Goal: Task Accomplishment & Management: Complete application form

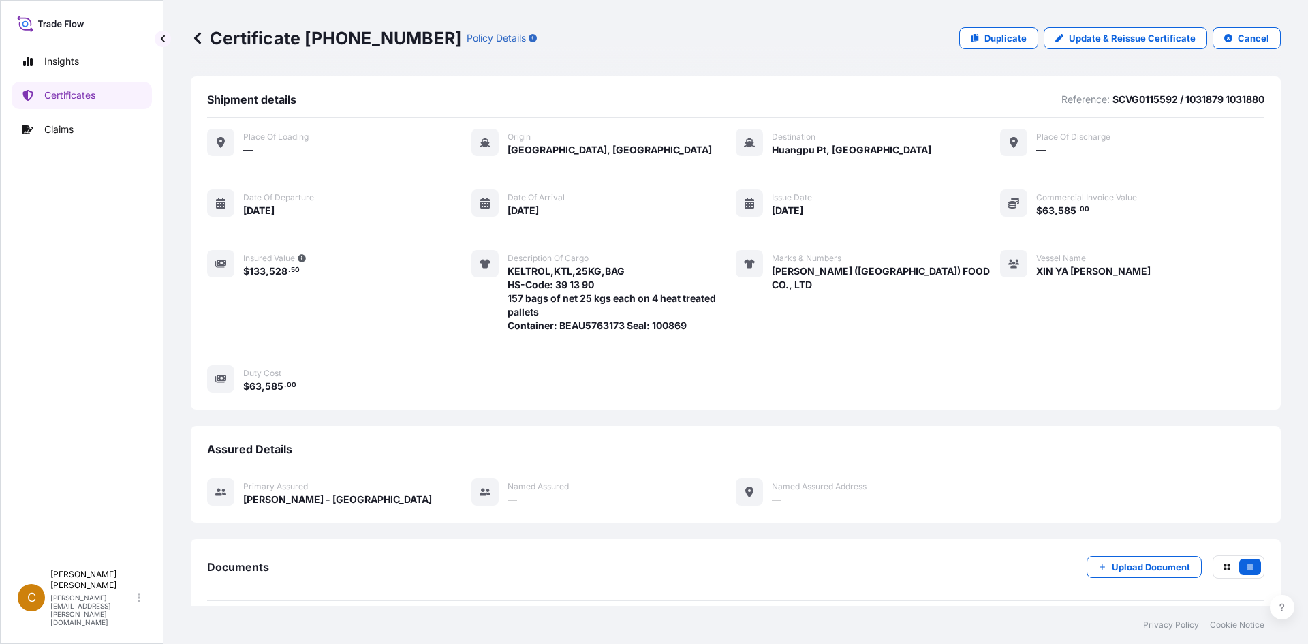
click at [201, 34] on icon at bounding box center [198, 38] width 14 height 14
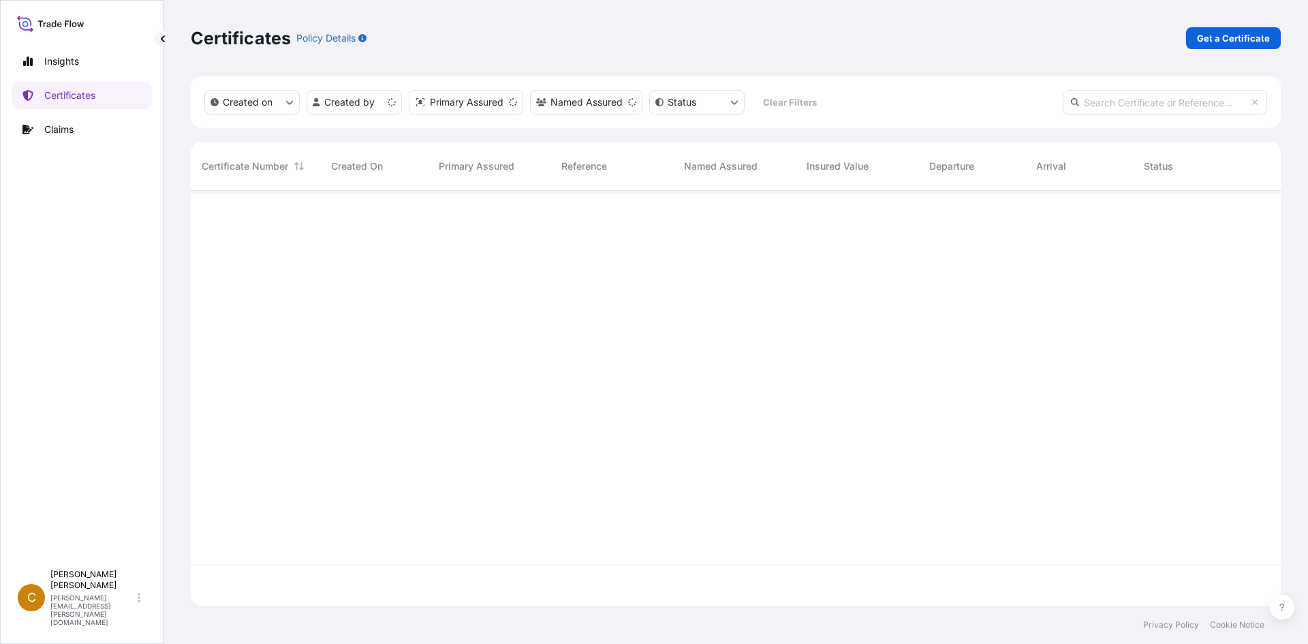
scroll to position [412, 1080]
click at [1252, 35] on p "Get a Certificate" at bounding box center [1233, 38] width 73 height 14
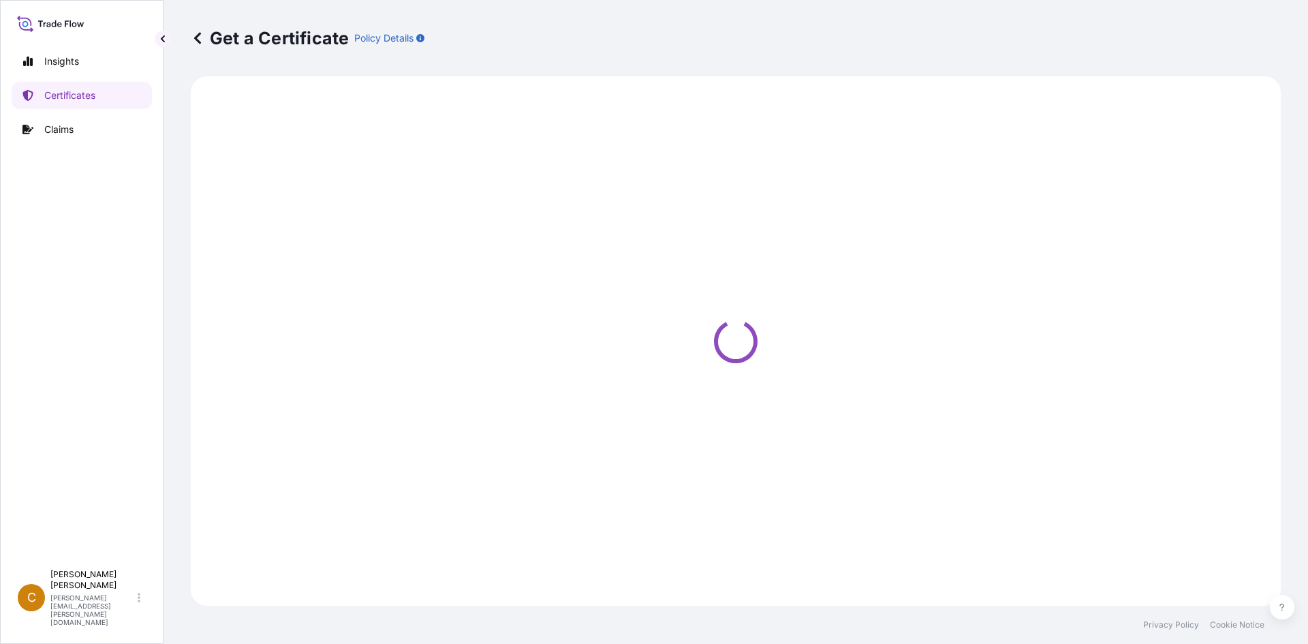
select select "Sea"
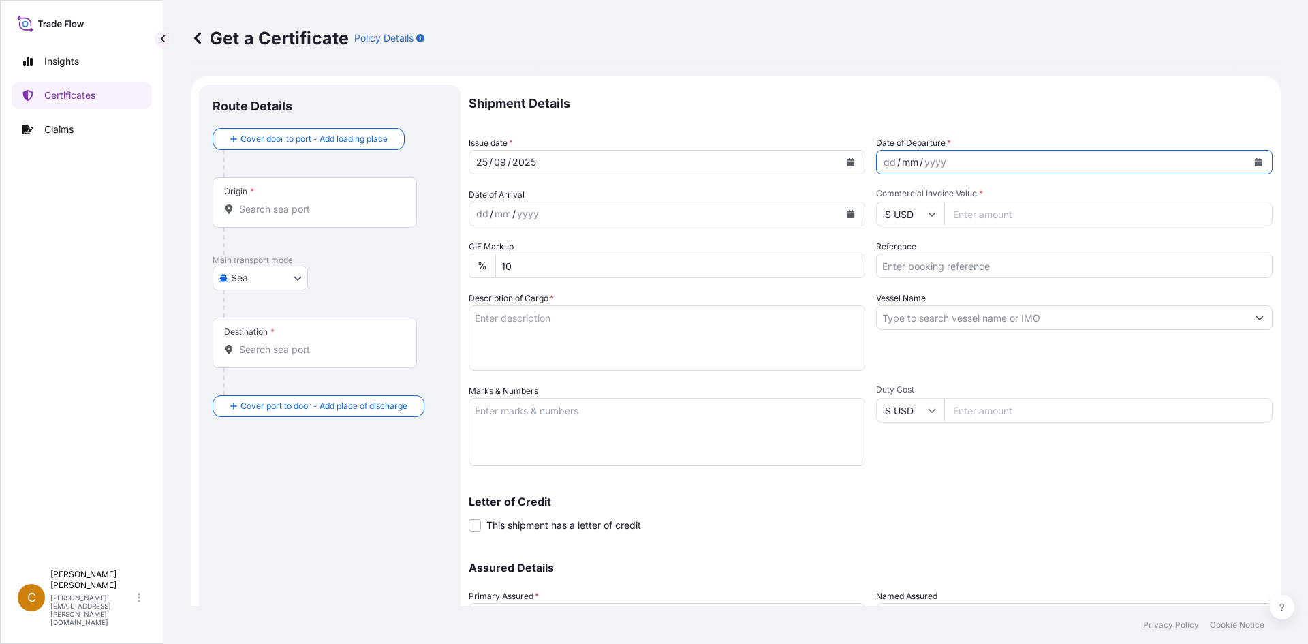
click at [906, 157] on div "mm" at bounding box center [910, 162] width 19 height 16
click at [1255, 164] on icon "Calendar" at bounding box center [1258, 162] width 7 height 8
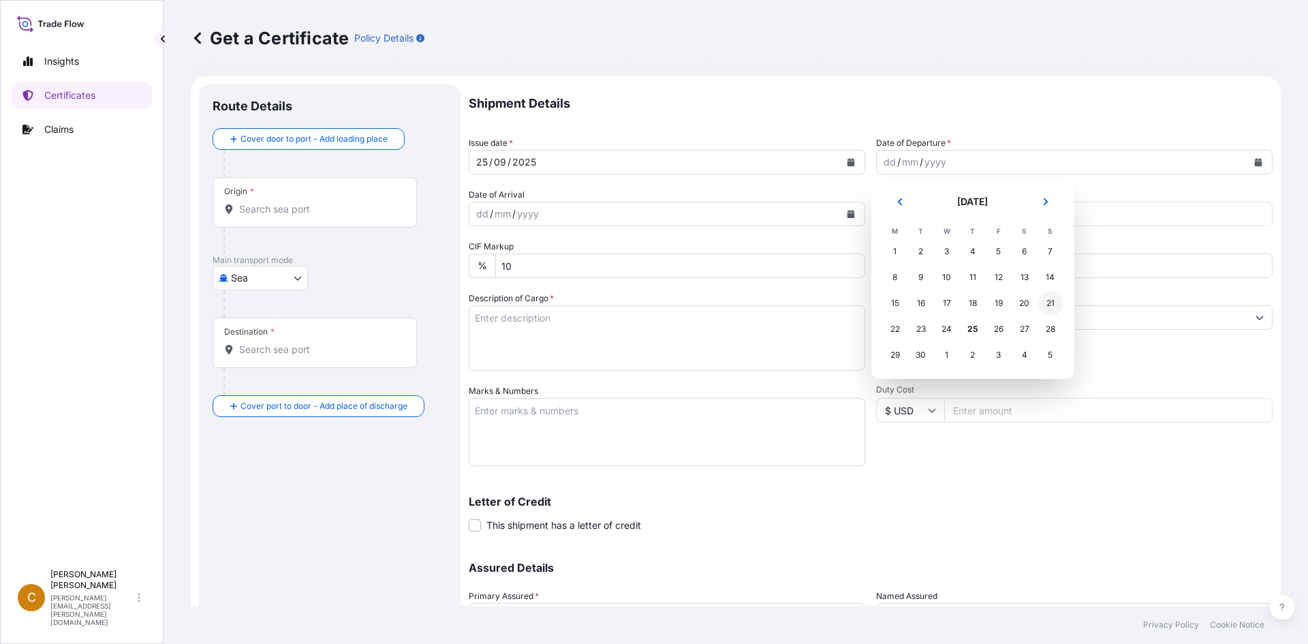
click at [1056, 304] on div "21" at bounding box center [1051, 303] width 25 height 25
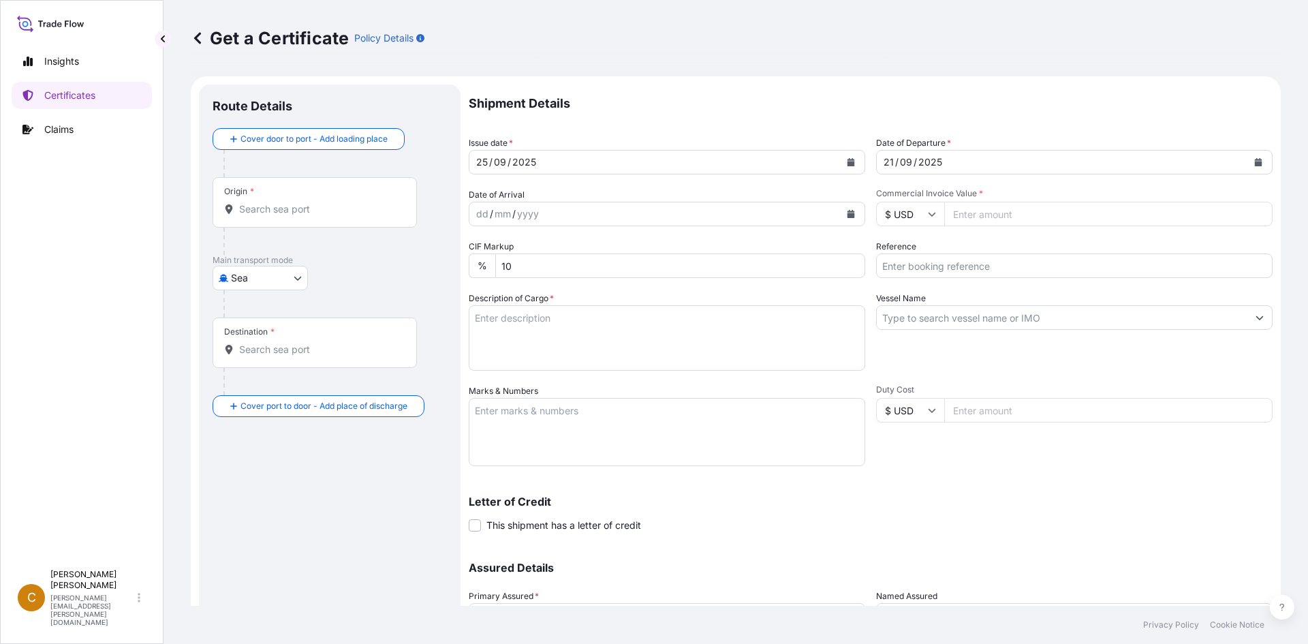
click at [1013, 213] on input "Commercial Invoice Value *" at bounding box center [1108, 214] width 328 height 25
paste input "97.51"
type input "9751.25"
click at [976, 272] on input "Reference" at bounding box center [1074, 265] width 397 height 25
paste input "SCVG0115121"
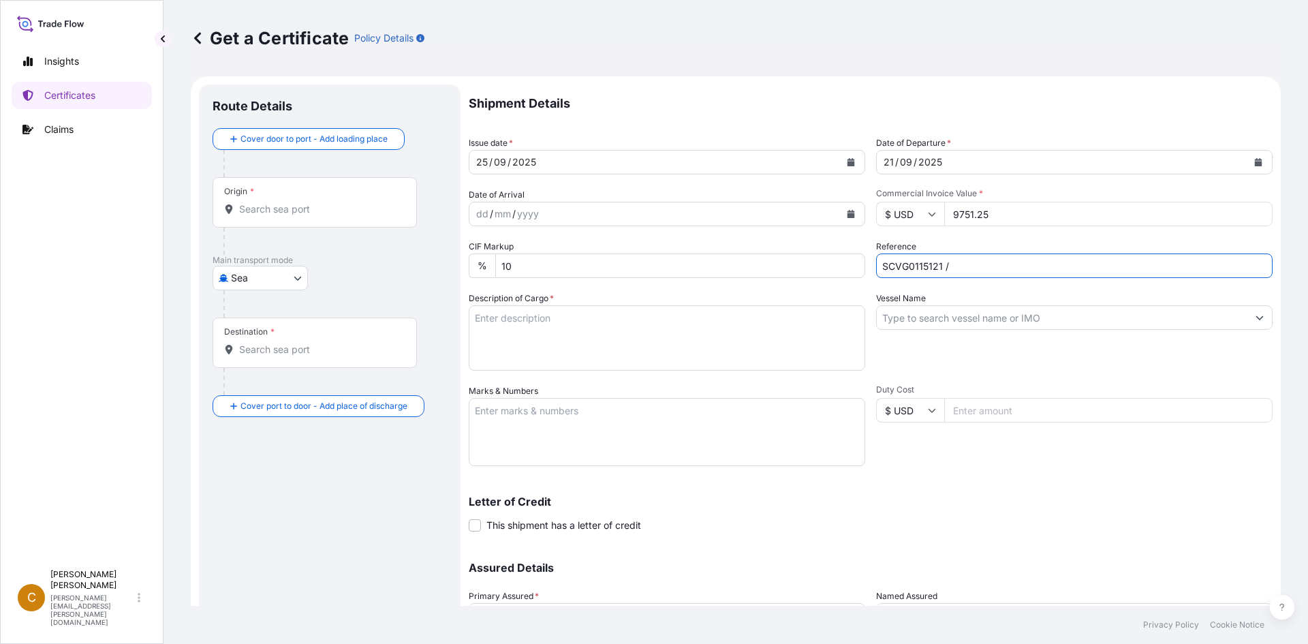
click at [1034, 270] on input "SCVG0115121 /" at bounding box center [1074, 265] width 397 height 25
paste input "1034073"
type input "SCVG0115121 / 1034073"
click at [1060, 310] on input "Vessel Name" at bounding box center [1062, 317] width 371 height 25
paste input "YM MOBILITY"
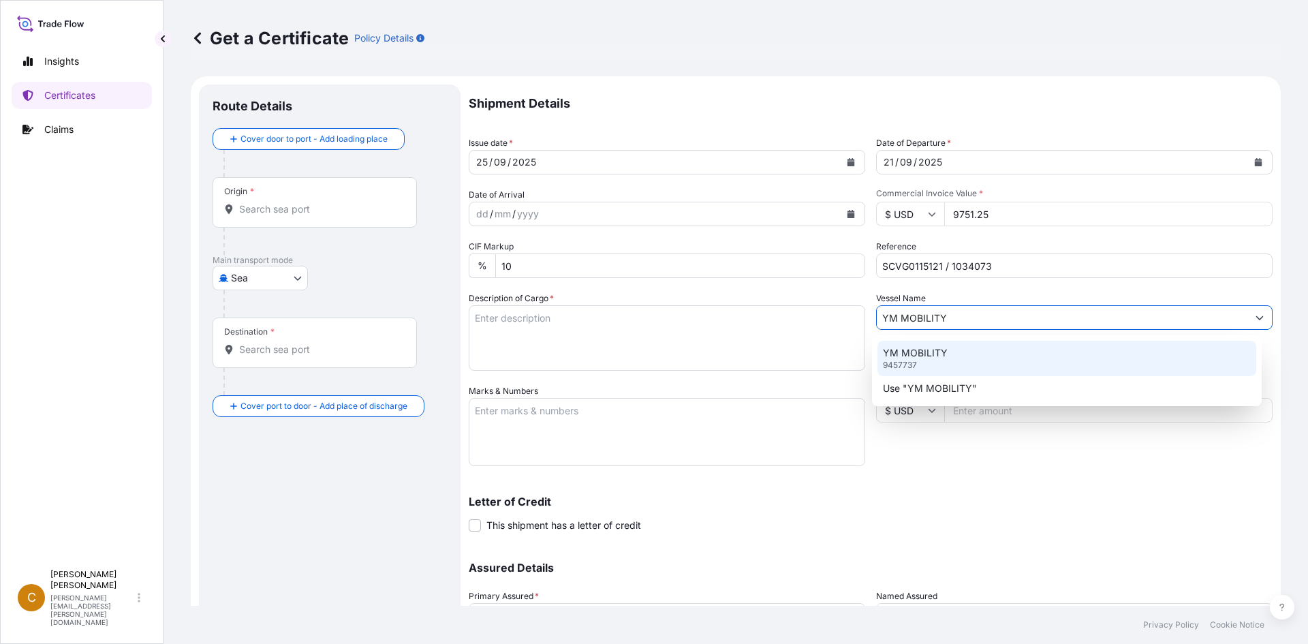
click at [959, 360] on div "YM MOBILITY 9457737" at bounding box center [1068, 358] width 380 height 35
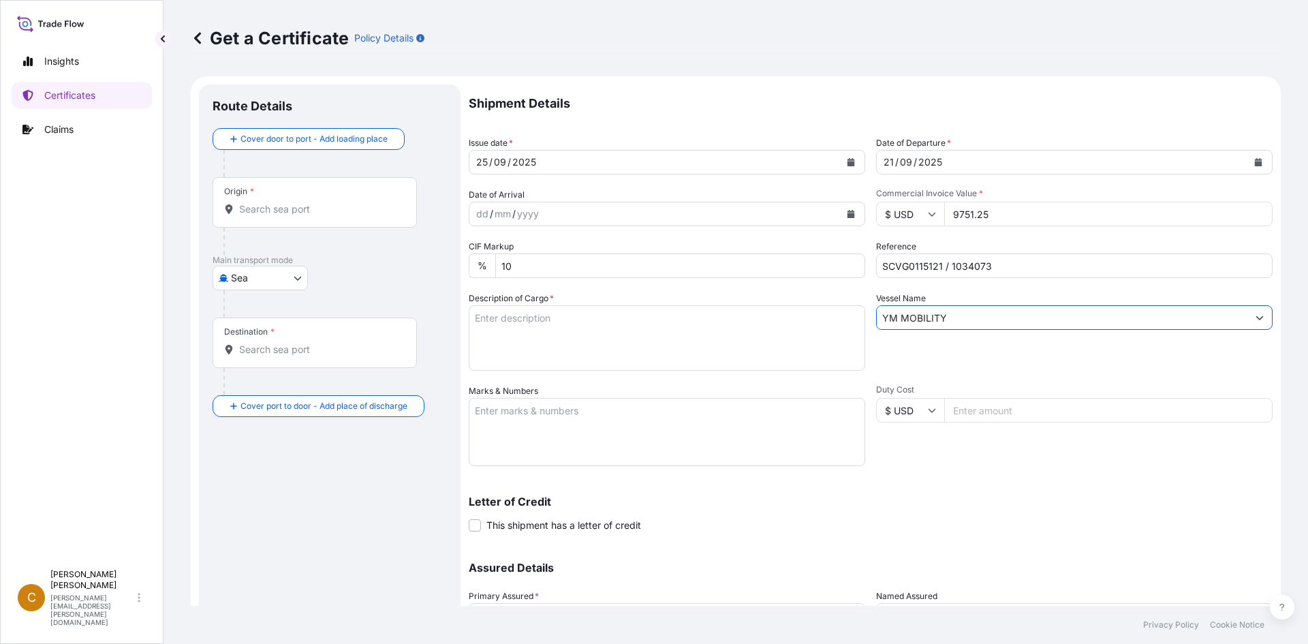
type input "YM MOBILITY"
click at [849, 221] on button "Calendar" at bounding box center [851, 214] width 22 height 22
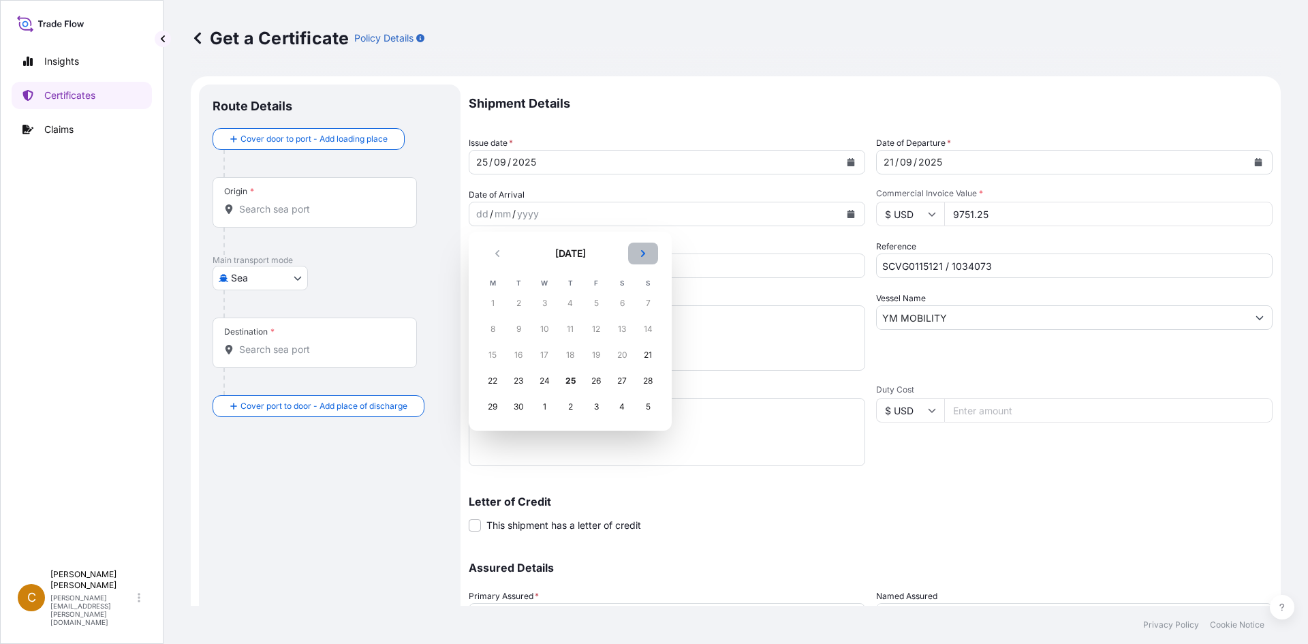
click at [653, 255] on button "Next" at bounding box center [643, 254] width 30 height 22
click at [575, 353] on div "16" at bounding box center [570, 355] width 25 height 25
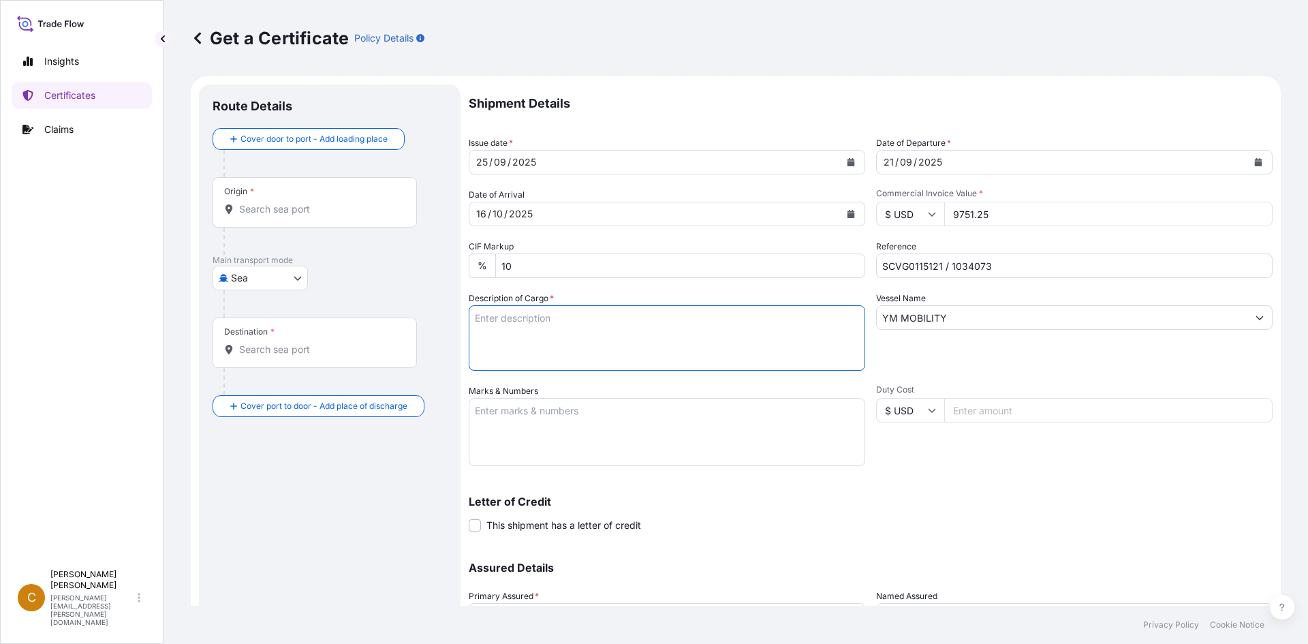
click at [585, 326] on textarea "Description of Cargo *" at bounding box center [667, 337] width 397 height 65
click at [553, 312] on textarea "Description of Cargo *" at bounding box center [667, 337] width 397 height 65
paste textarea "KELCOGEL LT100,20KG,BAG HS-Code: 39 13 90"
click at [549, 353] on textarea "KELCOGEL LT100,20KG,BAG HS-Code: 39 13 90" at bounding box center [667, 337] width 397 height 65
paste textarea "KELTROL CGSFT,KTLCGSFT,25KG,BAG HS-Code: 39 13 90"
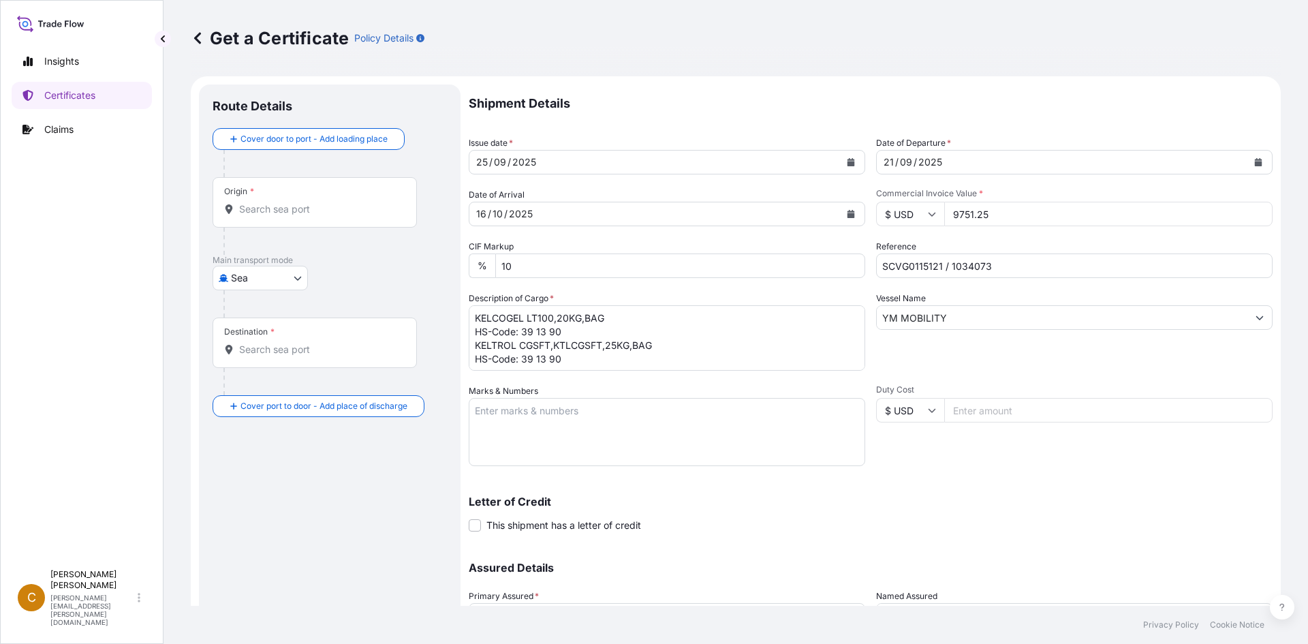
click at [602, 359] on textarea "KELCOGEL LT100,20KG,BAG HS-Code: 39 13 90 KELTROL CGSFT,KTLCGSFT,25KG,BAG HS-Co…" at bounding box center [667, 337] width 397 height 65
paste textarea "40 bags of each 25kgs and 70 bags of each 20kgs on 3 plasticpallets."
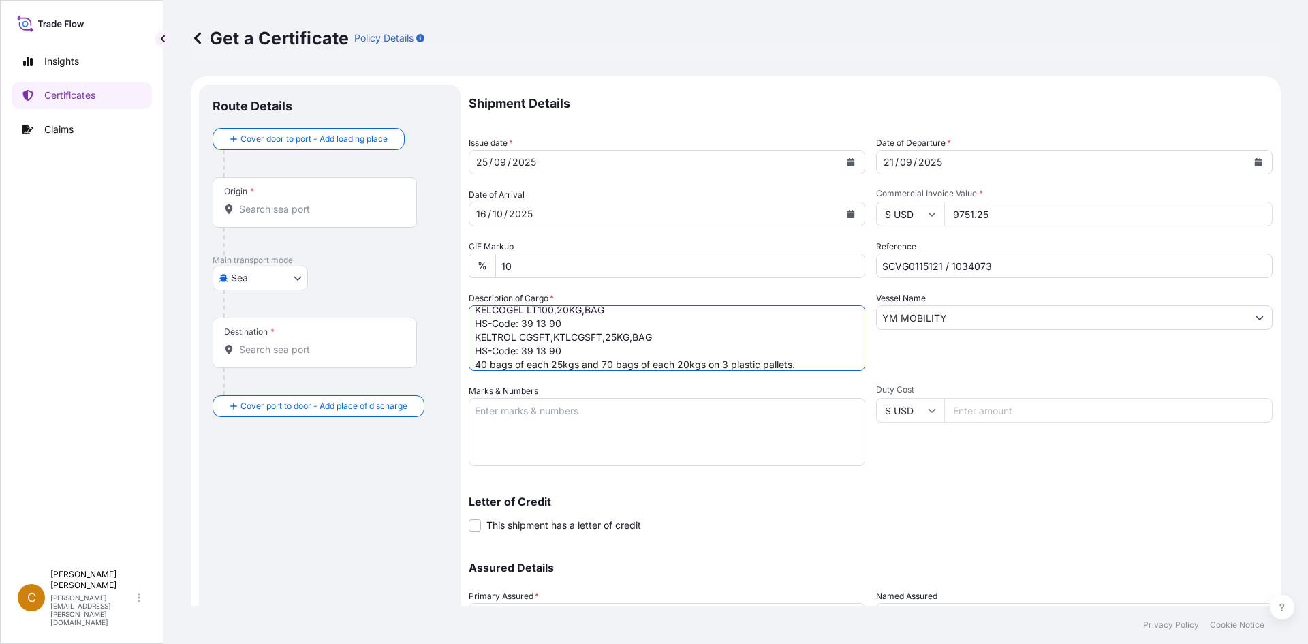
scroll to position [22, 0]
type textarea "KELCOGEL LT100,20KG,BAG HS-Code: 39 13 90 KELTROL CGSFT,KTLCGSFT,25KG,BAG HS-Co…"
click at [544, 438] on textarea "Marks & Numbers" at bounding box center [667, 432] width 397 height 68
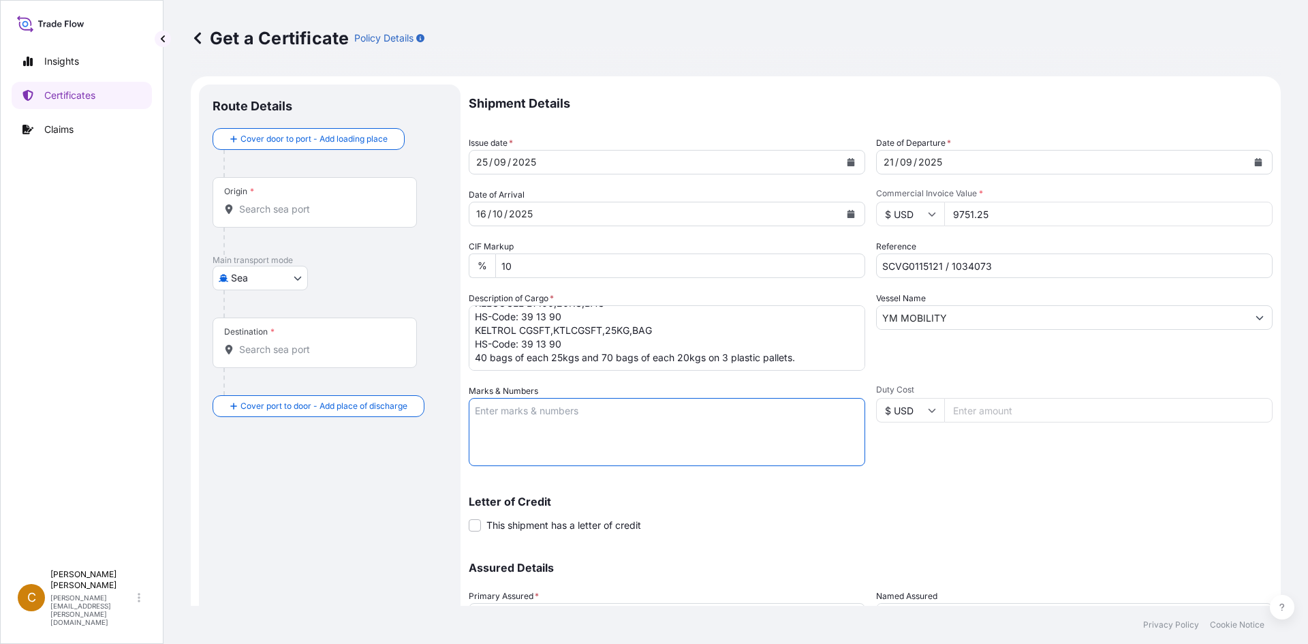
paste textarea "JUPITER INTERNATIONAL CO., LTD."
drag, startPoint x: 700, startPoint y: 434, endPoint x: 273, endPoint y: 382, distance: 430.5
click at [273, 382] on form "Route Details Cover door to port - Add loading place Place of loading Road / [G…" at bounding box center [736, 402] width 1090 height 652
paste textarea "PO#Bio-2507-20 [GEOGRAPHIC_DATA], [GEOGRAPHIC_DATA]"
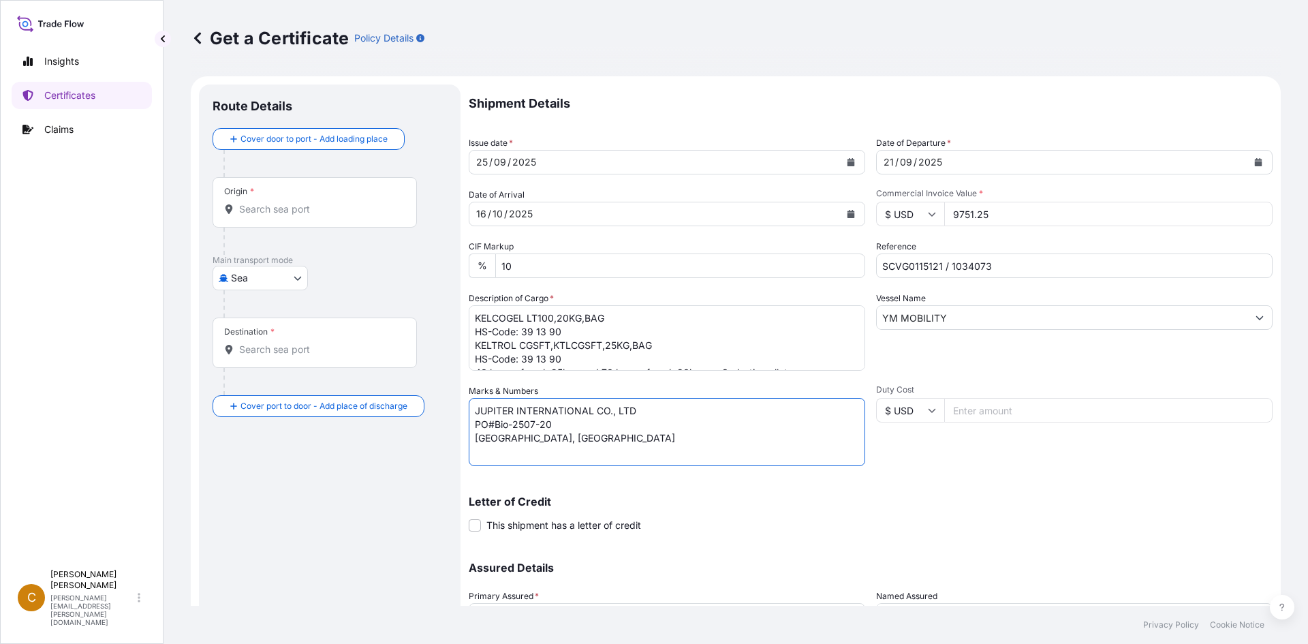
type textarea "JUPITER INTERNATIONAL CO., LTD PO#Bio-2507-20 [GEOGRAPHIC_DATA], [GEOGRAPHIC_DA…"
click at [968, 217] on input "9751.25" at bounding box center [1108, 214] width 328 height 25
click at [1026, 209] on input "97512.25" at bounding box center [1108, 214] width 328 height 25
type input "97512.25"
click at [1015, 264] on input "SCVG0115121 / 1034073" at bounding box center [1074, 265] width 397 height 25
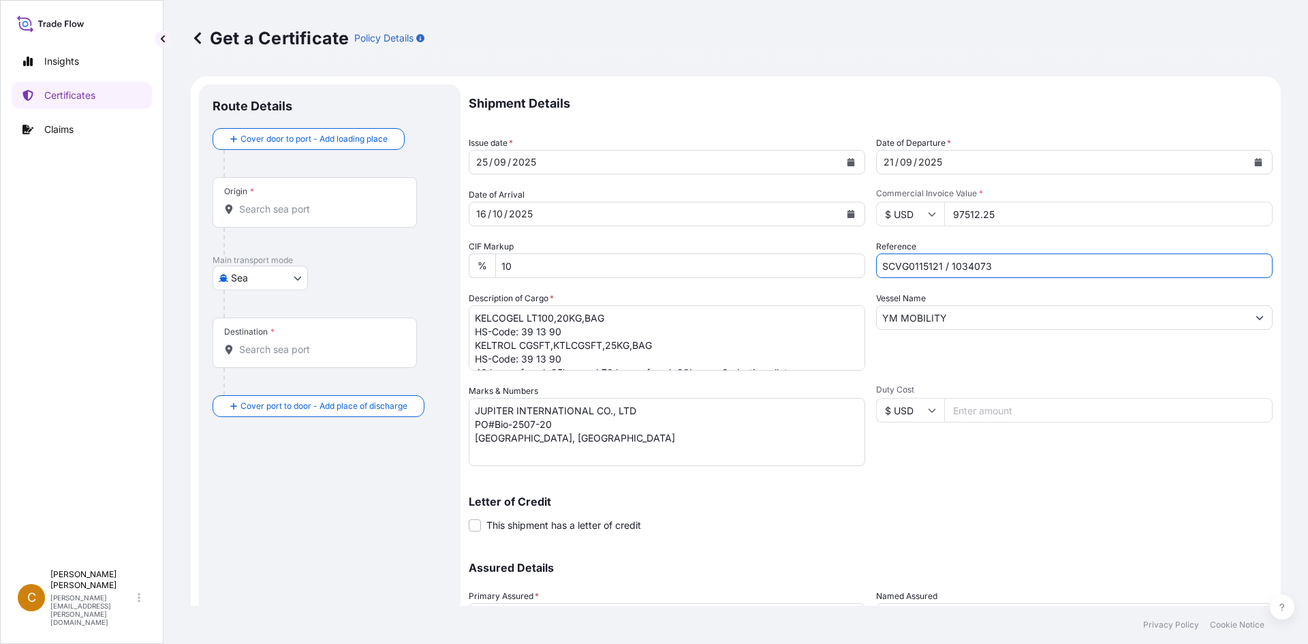
click at [660, 437] on textarea "JUPITER INTERNATIONAL CO., LTD PO#Bio-2507-20 [GEOGRAPHIC_DATA], [GEOGRAPHIC_DA…" at bounding box center [667, 432] width 397 height 68
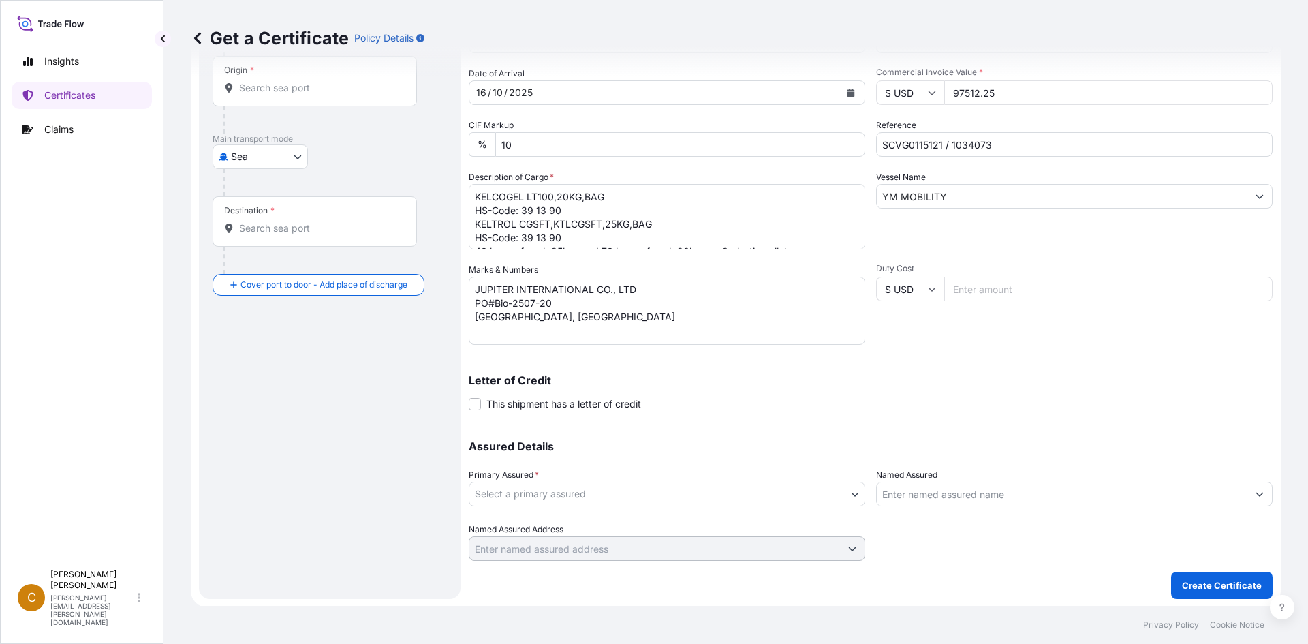
scroll to position [123, 0]
click at [726, 504] on body "Insights Certificates Claims C Clayton James [EMAIL_ADDRESS][PERSON_NAME][DOMAI…" at bounding box center [654, 322] width 1308 height 644
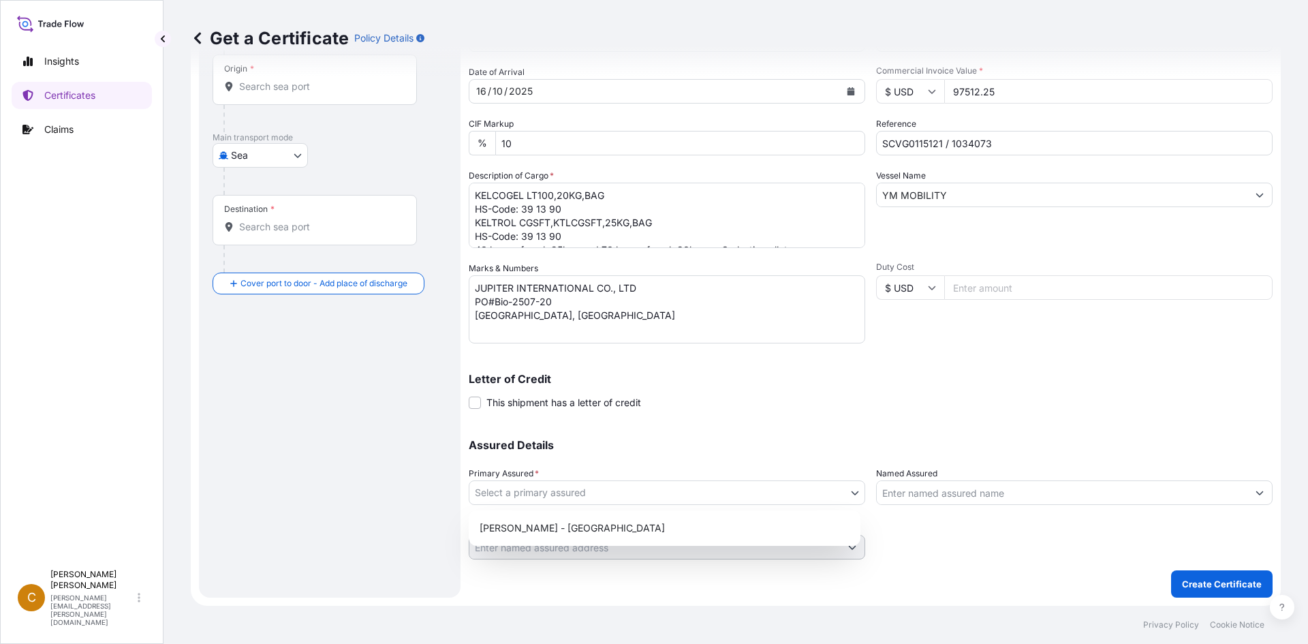
click at [711, 503] on body "Insights Certificates Claims C Clayton James [EMAIL_ADDRESS][PERSON_NAME][DOMAI…" at bounding box center [654, 322] width 1308 height 644
click at [679, 532] on div "[PERSON_NAME] - [GEOGRAPHIC_DATA]" at bounding box center [664, 528] width 381 height 25
select select "31650"
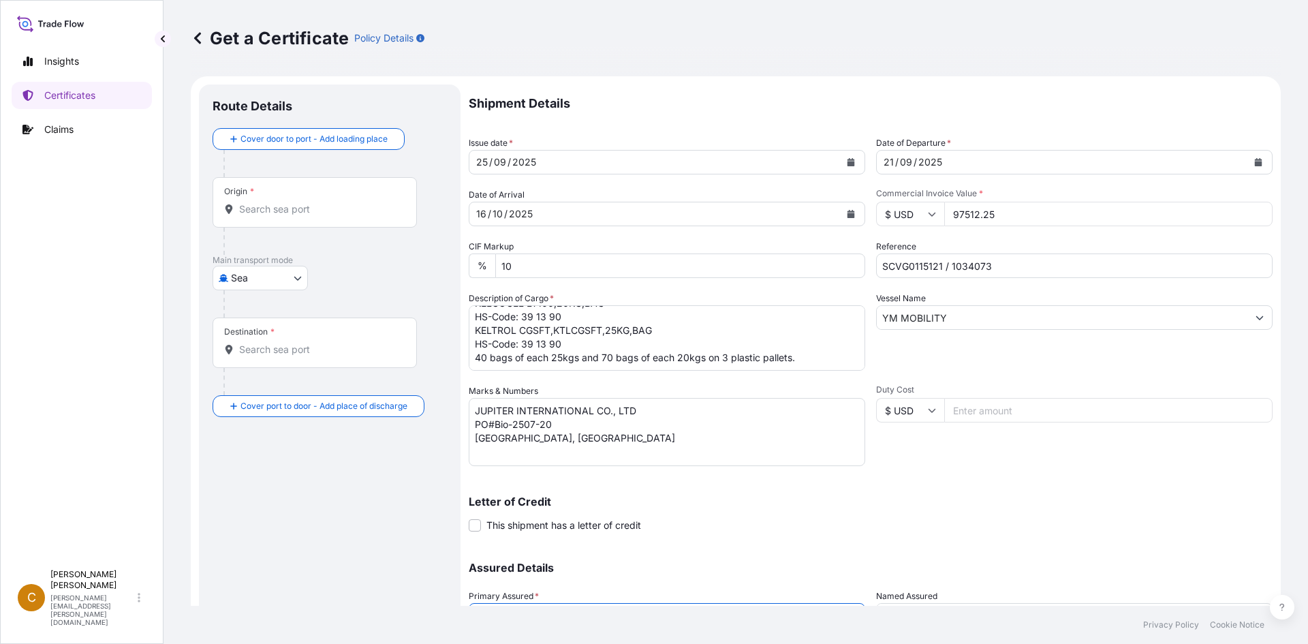
scroll to position [29, 0]
click at [784, 345] on textarea "KELCOGEL LT100,20KG,BAG HS-Code: 39 13 90 KELTROL CGSFT,KTLCGSFT,25KG,BAG HS-Co…" at bounding box center [667, 337] width 397 height 65
click at [745, 365] on textarea "KELCOGEL LT100,20KG,BAG HS-Code: 39 13 90 KELTROL CGSFT,KTLCGSFT,25KG,BAG HS-Co…" at bounding box center [667, 337] width 397 height 65
click at [641, 363] on textarea "KELCOGEL LT100,20KG,BAG HS-Code: 39 13 90 KELTROL CGSFT,KTLCGSFT,25KG,BAG HS-Co…" at bounding box center [667, 337] width 397 height 65
paste textarea "TXGU4132467"
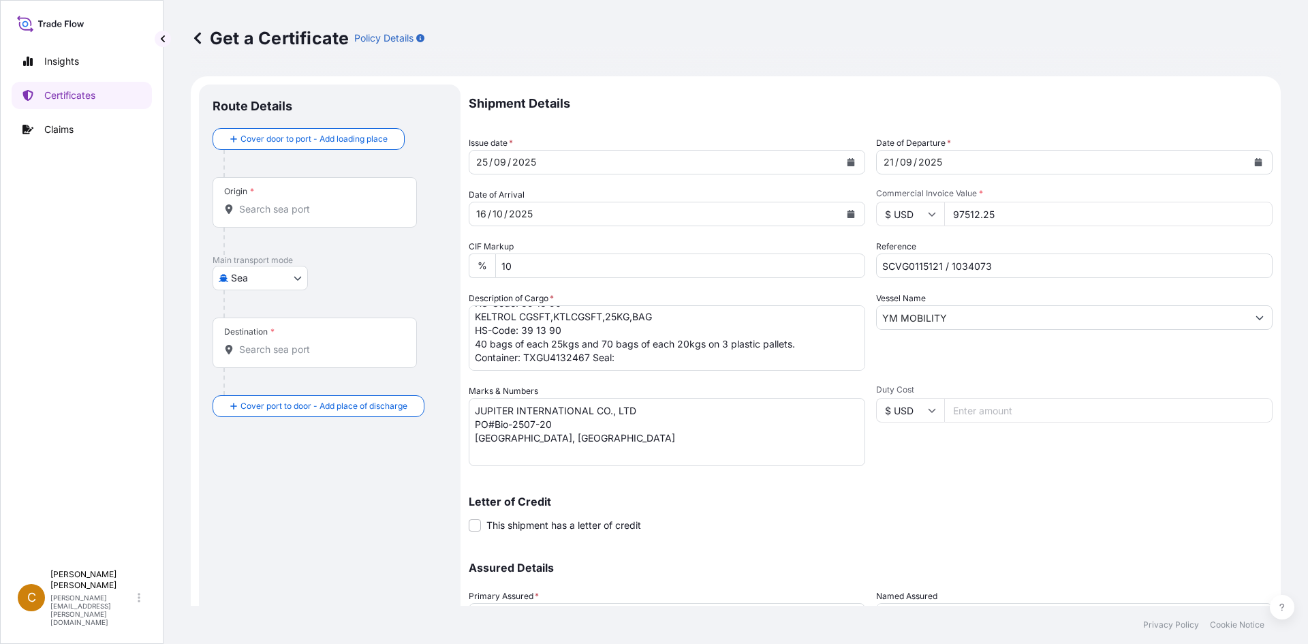
click at [634, 360] on textarea "KELCOGEL LT100,20KG,BAG HS-Code: 39 13 90 KELTROL CGSFT,KTLCGSFT,25KG,BAG HS-Co…" at bounding box center [667, 337] width 397 height 65
paste textarea "100866"
type textarea "KELCOGEL LT100,20KG,BAG HS-Code: 39 13 90 KELTROL CGSFT,KTLCGSFT,25KG,BAG HS-Co…"
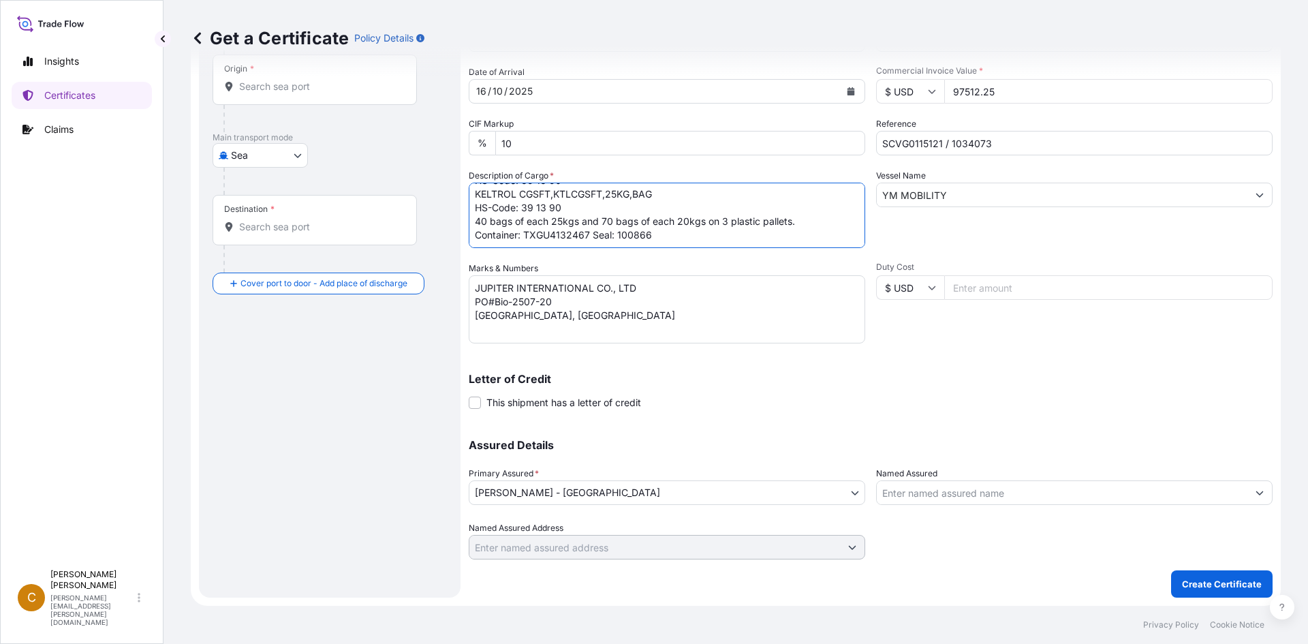
scroll to position [0, 0]
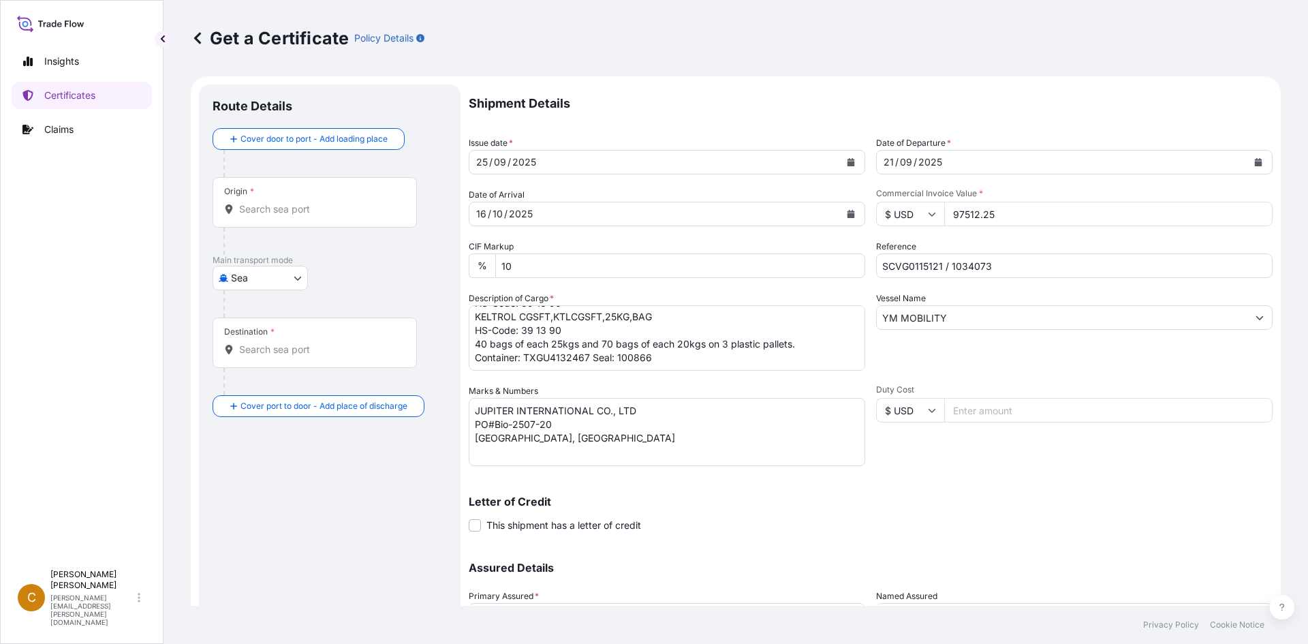
click at [309, 198] on div "Origin *" at bounding box center [315, 202] width 204 height 50
click at [309, 202] on input "Origin *" at bounding box center [319, 209] width 161 height 14
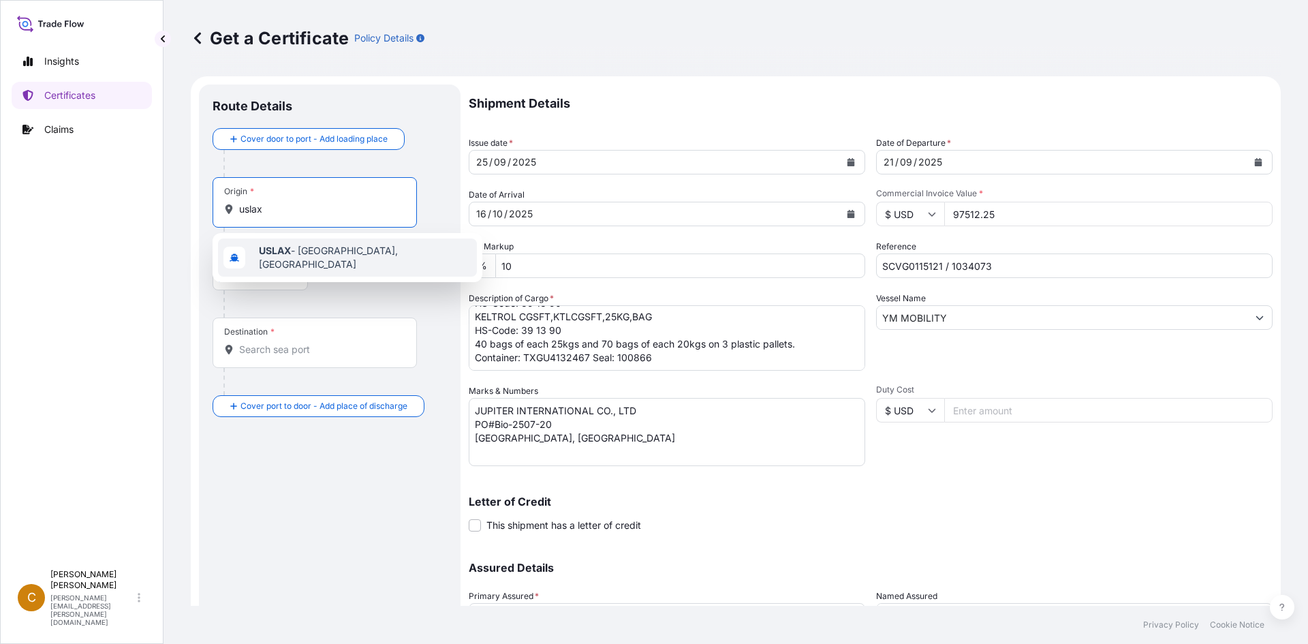
click at [297, 251] on span "USLAX - [GEOGRAPHIC_DATA], [GEOGRAPHIC_DATA]" at bounding box center [365, 257] width 213 height 27
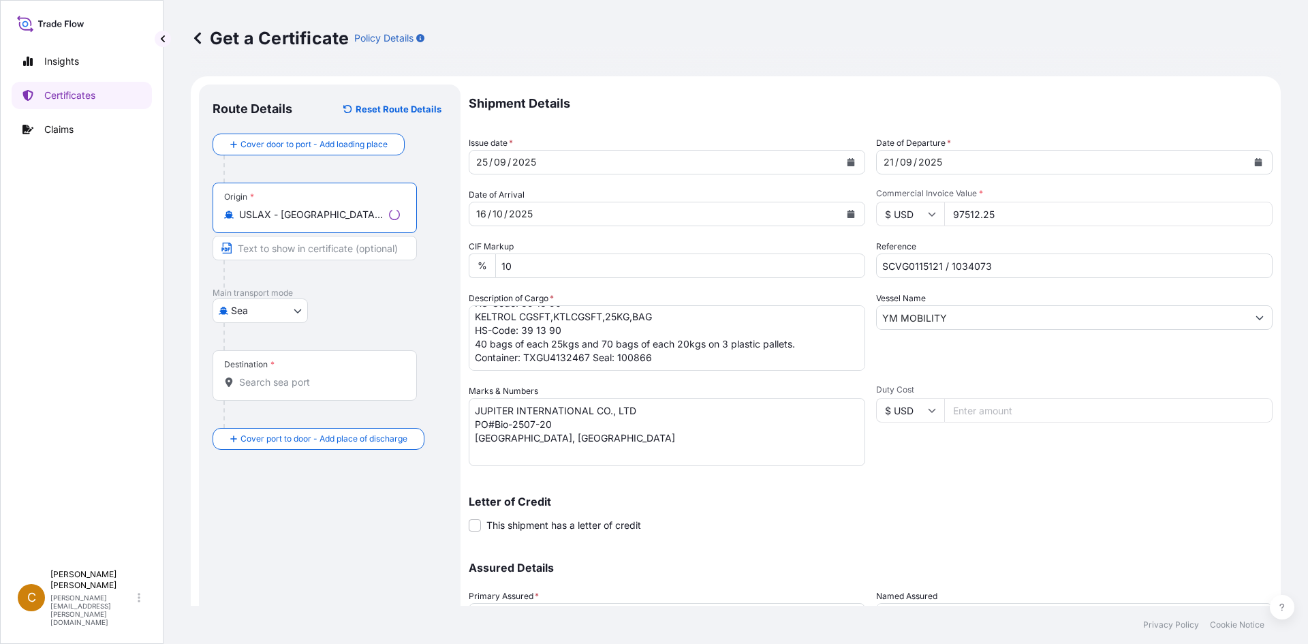
type input "USLAX - [GEOGRAPHIC_DATA], [GEOGRAPHIC_DATA]"
click at [305, 368] on div "Destination *" at bounding box center [315, 375] width 204 height 50
click at [305, 375] on input "Destination *" at bounding box center [319, 382] width 161 height 14
click at [285, 373] on div "Destination *" at bounding box center [315, 375] width 204 height 50
click at [285, 375] on input "Destination * Please select a destination" at bounding box center [319, 382] width 161 height 14
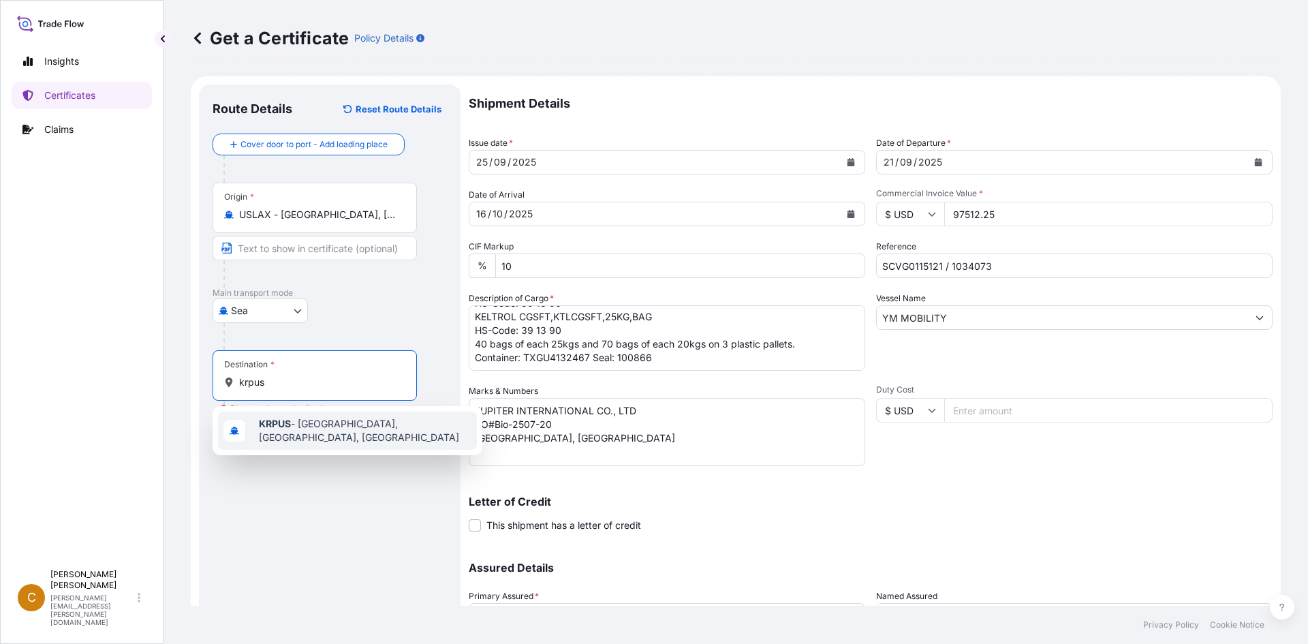
click at [314, 433] on span "KRPUS - [GEOGRAPHIC_DATA], [GEOGRAPHIC_DATA], [GEOGRAPHIC_DATA]" at bounding box center [365, 430] width 213 height 27
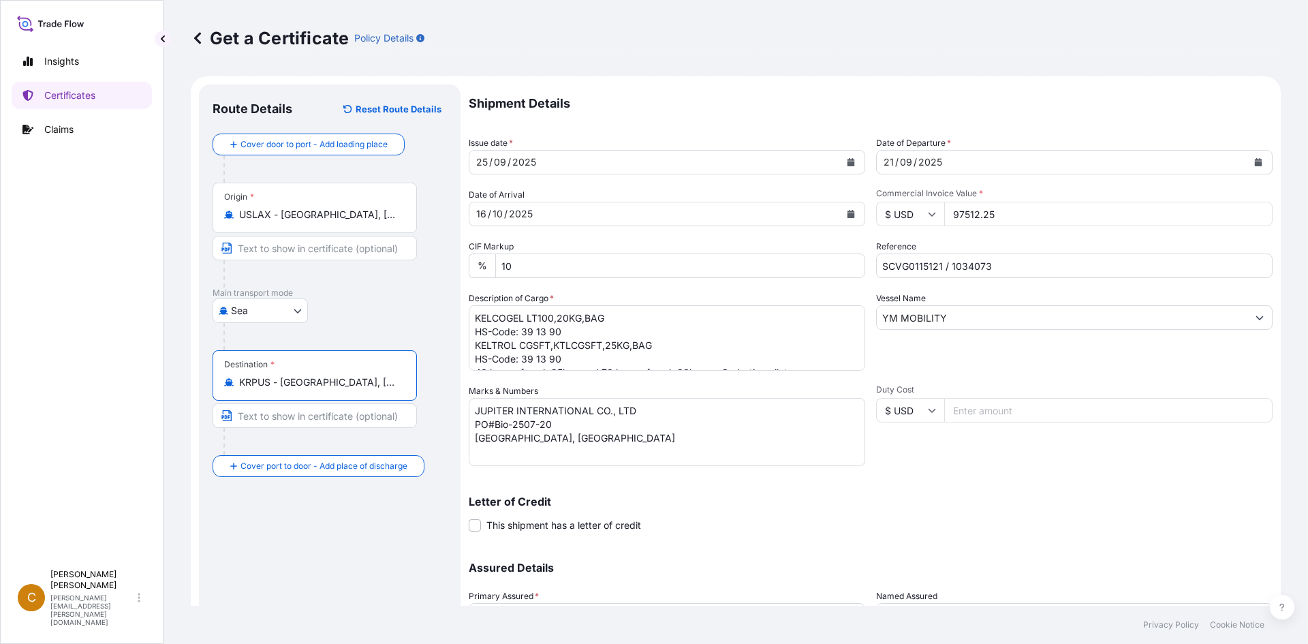
scroll to position [123, 0]
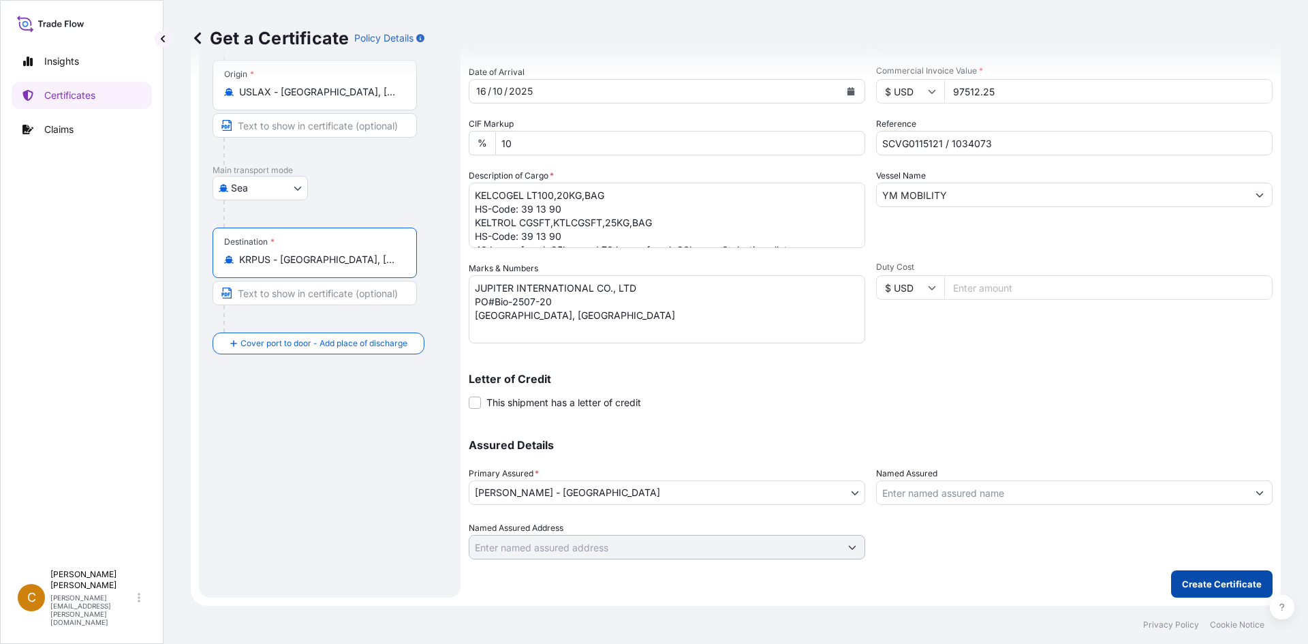
type input "KRPUS - [GEOGRAPHIC_DATA], [GEOGRAPHIC_DATA], [GEOGRAPHIC_DATA]"
click at [1198, 572] on button "Create Certificate" at bounding box center [1222, 583] width 102 height 27
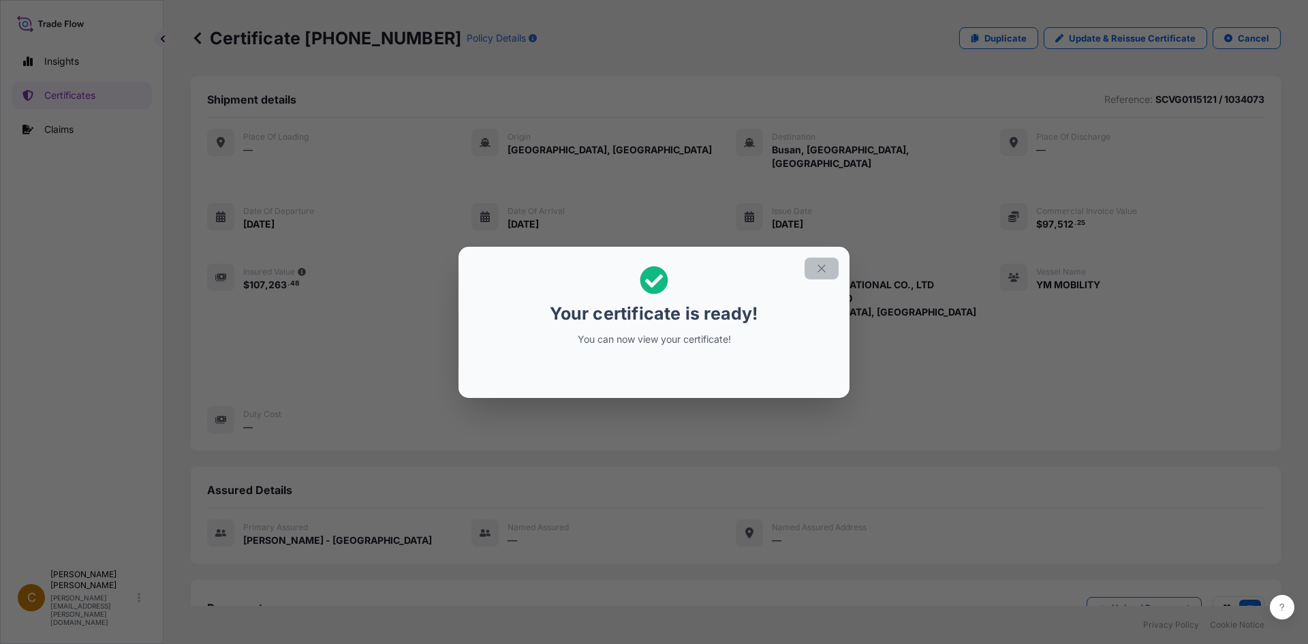
click at [825, 268] on icon "button" at bounding box center [822, 268] width 12 height 12
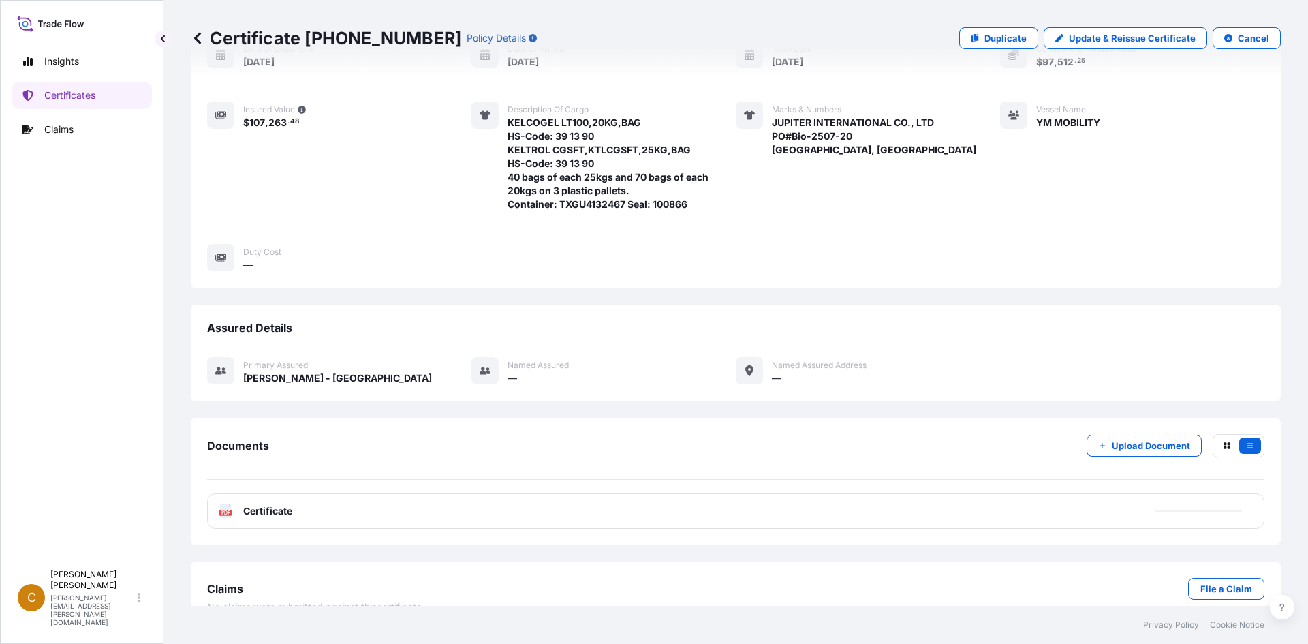
scroll to position [173, 0]
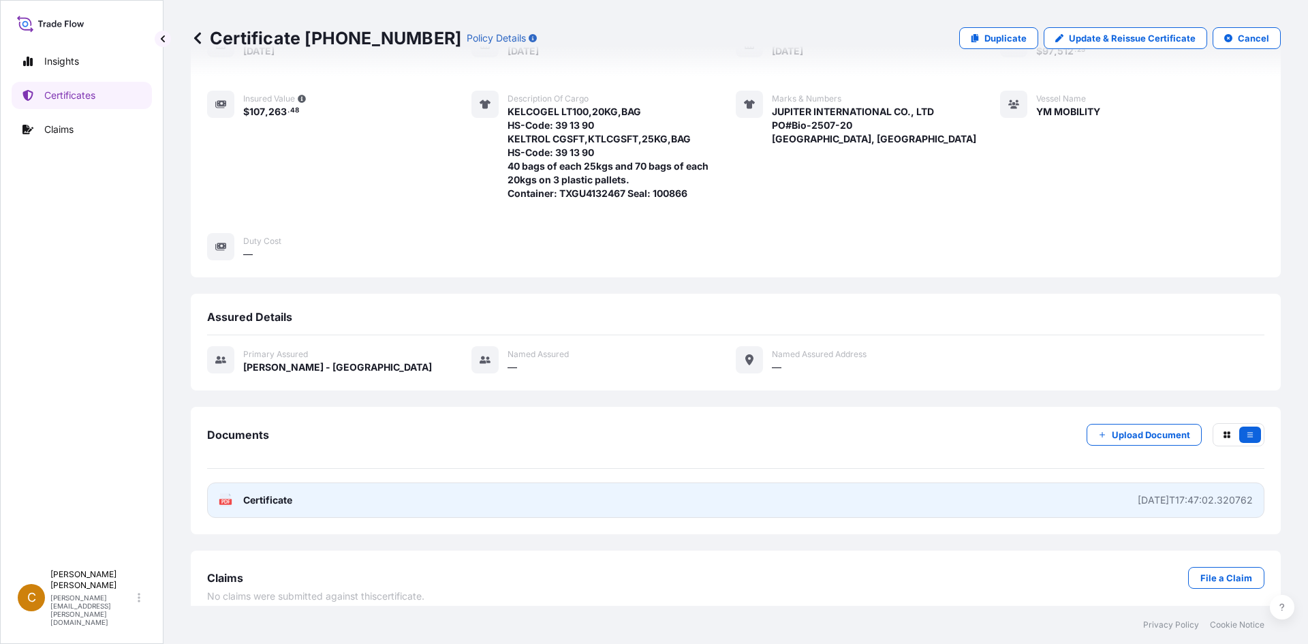
click at [241, 493] on div "PDF Certificate" at bounding box center [256, 500] width 74 height 14
